Goal: Find specific fact: Find specific fact

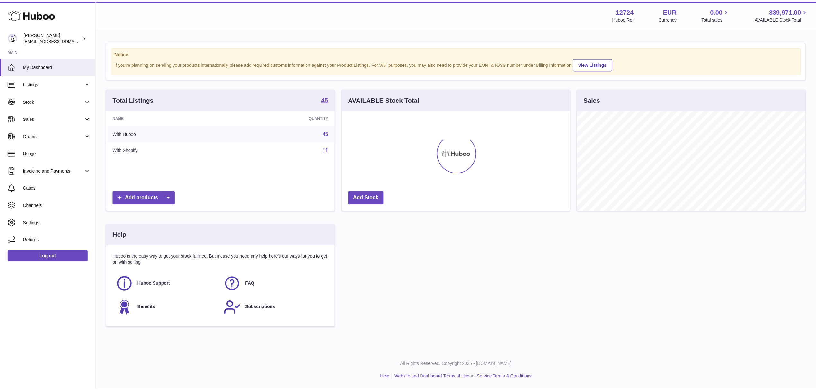
scroll to position [100, 230]
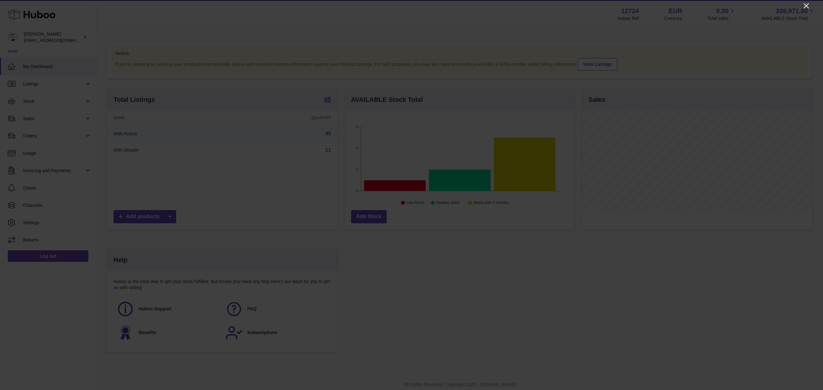
click at [806, 6] on icon "Close" at bounding box center [806, 6] width 8 height 8
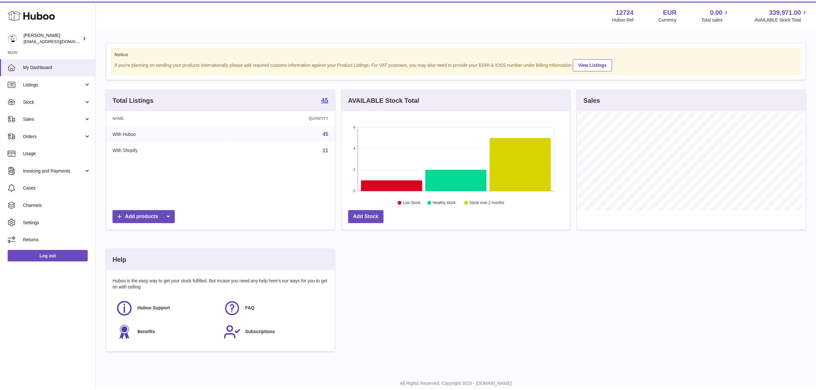
scroll to position [321325, 321197]
click at [322, 100] on strong "45" at bounding box center [325, 99] width 7 height 6
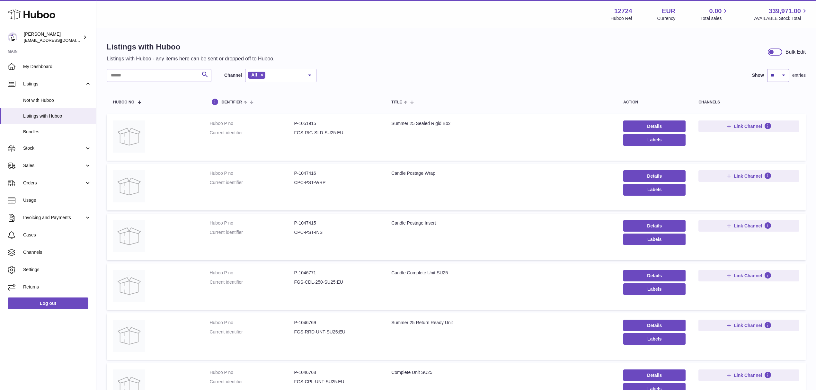
click at [301, 123] on dd "P-1051915" at bounding box center [336, 124] width 85 height 6
copy dd "1051915"
click at [309, 374] on dd "P-1046768" at bounding box center [336, 373] width 85 height 6
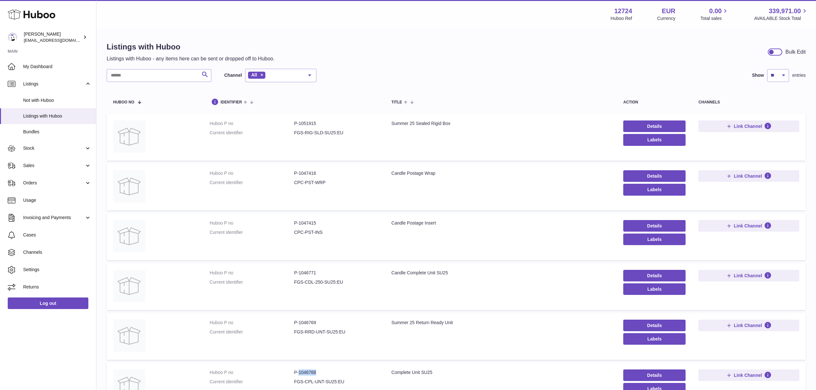
copy dd "1046768"
